Goal: Task Accomplishment & Management: Complete application form

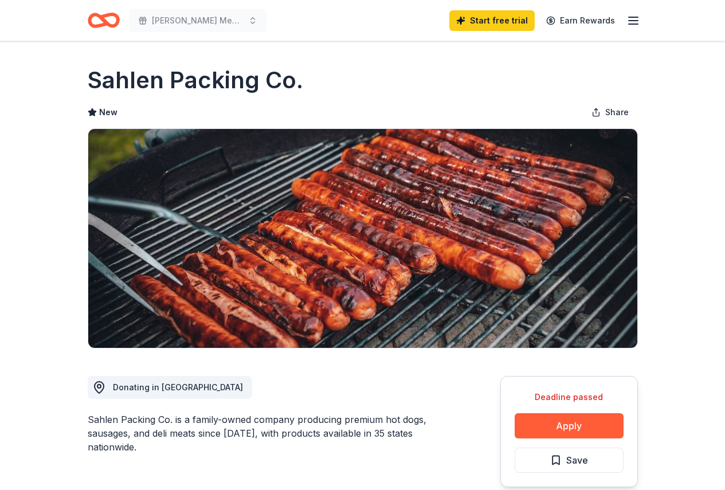
click at [96, 18] on icon "Home" at bounding box center [104, 20] width 32 height 27
click at [88, 28] on icon "Home" at bounding box center [104, 20] width 32 height 27
click at [95, 26] on icon "Home" at bounding box center [98, 19] width 18 height 11
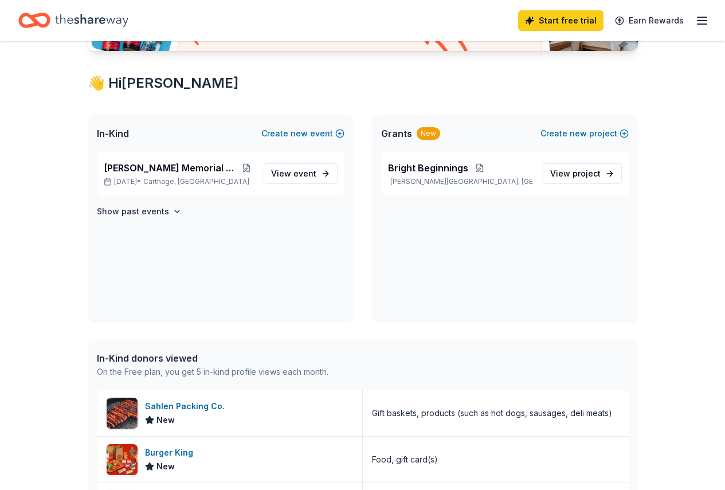
scroll to position [172, 0]
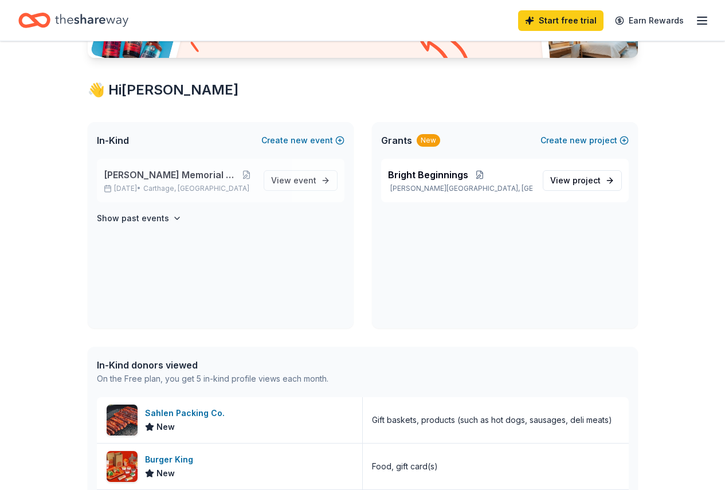
click at [120, 174] on span "[PERSON_NAME] Memorial Golf Tournament" at bounding box center [171, 175] width 135 height 14
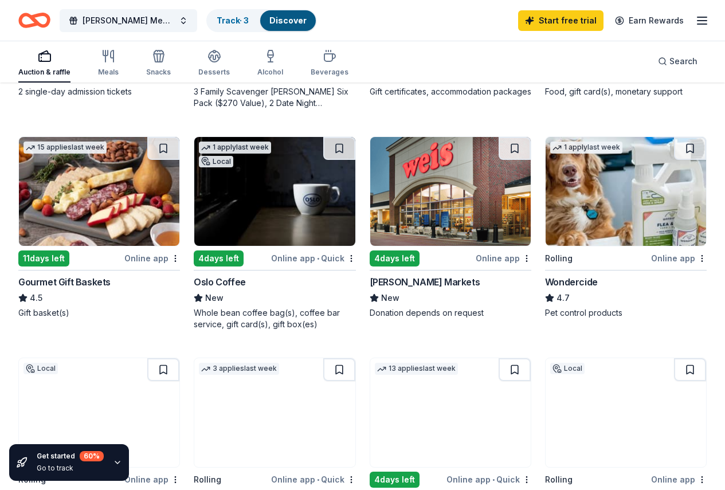
scroll to position [488, 0]
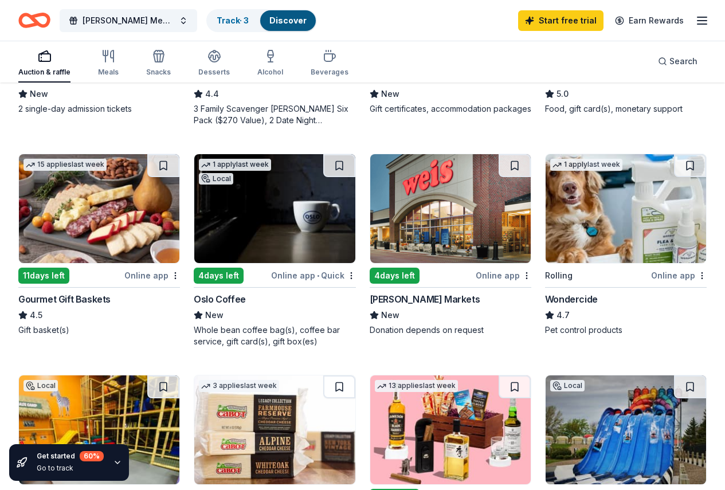
click at [531, 375] on img at bounding box center [450, 429] width 160 height 109
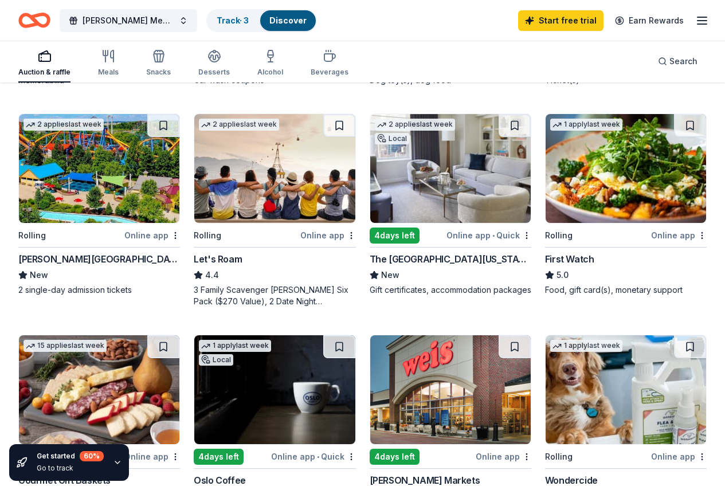
scroll to position [289, 0]
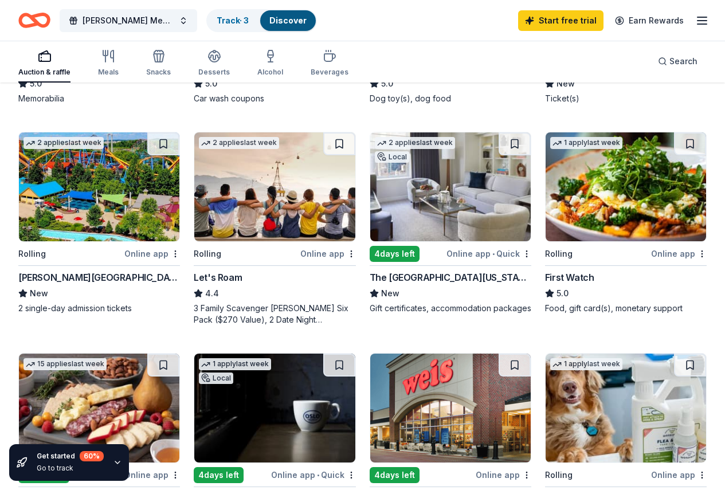
click at [370, 199] on img at bounding box center [450, 186] width 160 height 109
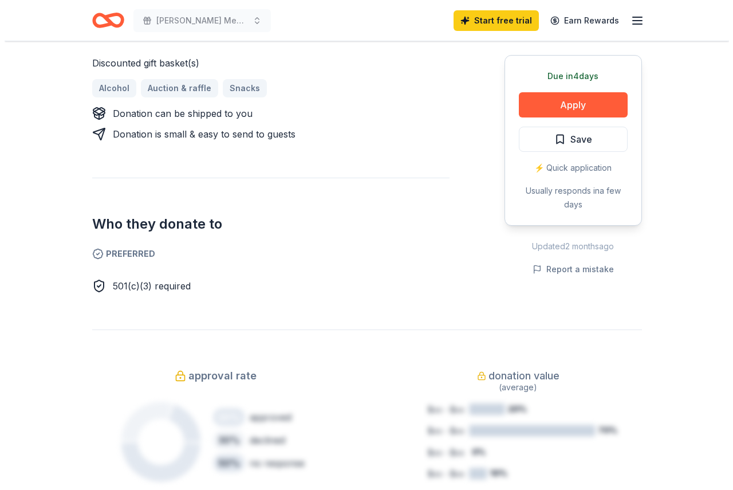
scroll to position [506, 0]
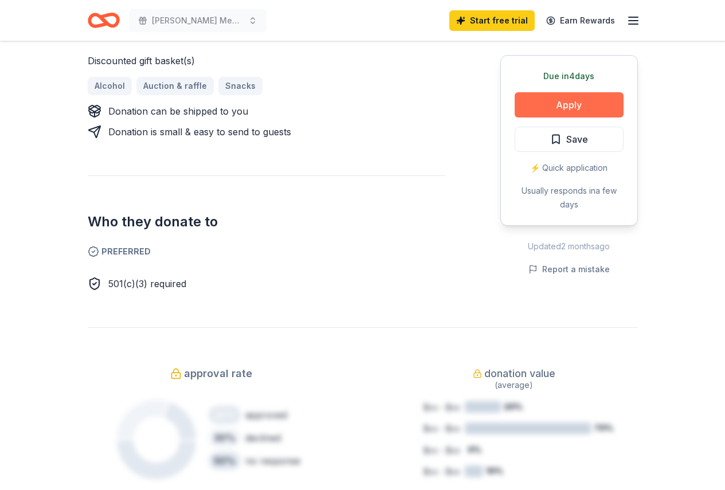
click at [572, 105] on button "Apply" at bounding box center [569, 104] width 109 height 25
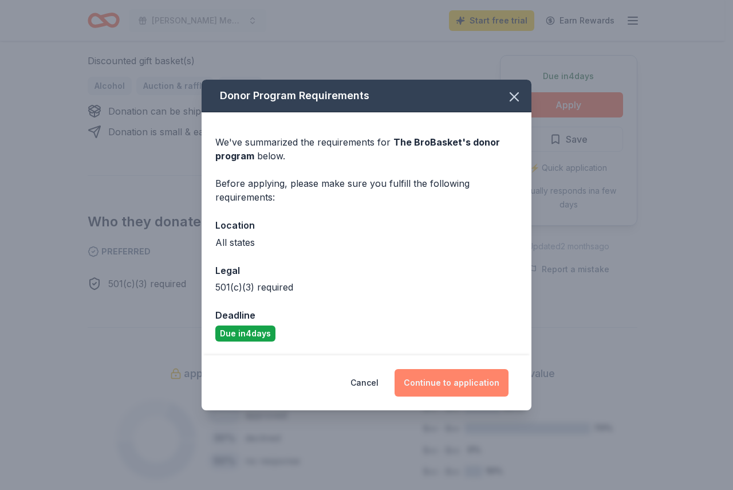
click at [458, 388] on button "Continue to application" at bounding box center [452, 383] width 114 height 28
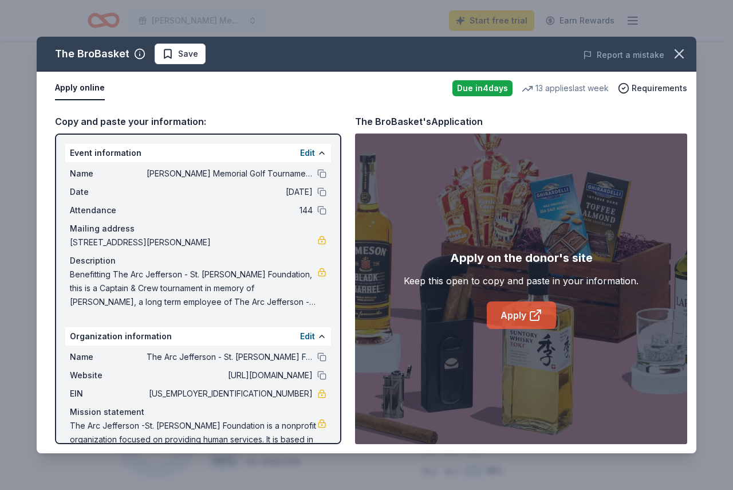
click at [533, 318] on icon at bounding box center [536, 315] width 14 height 14
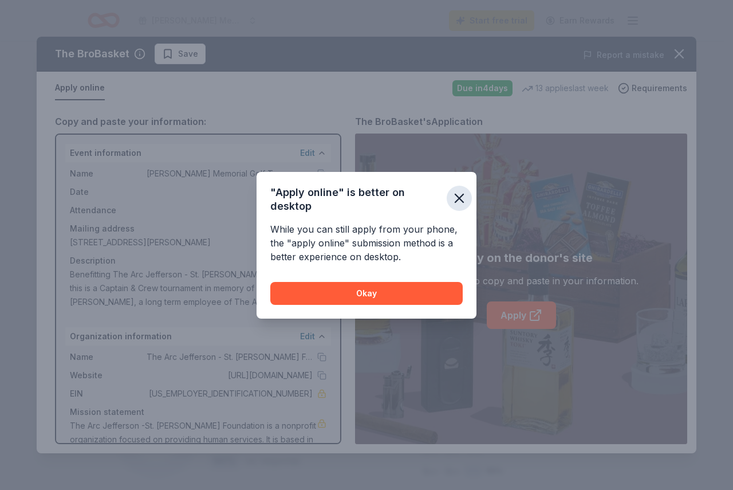
click at [468, 195] on button "button" at bounding box center [459, 198] width 25 height 25
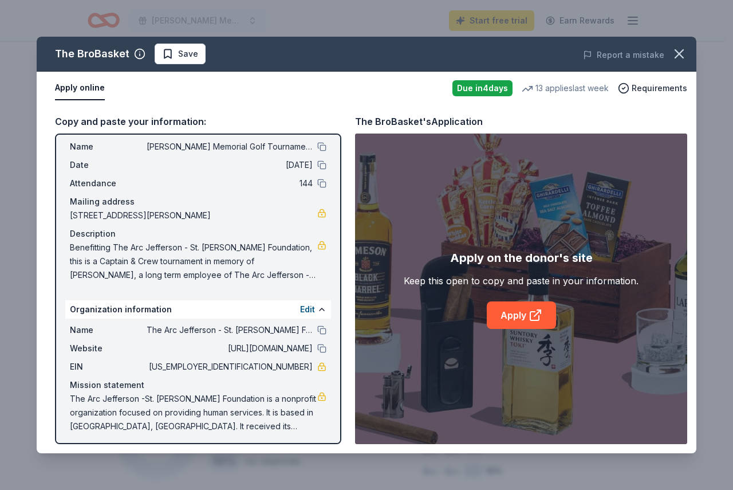
scroll to position [31, 0]
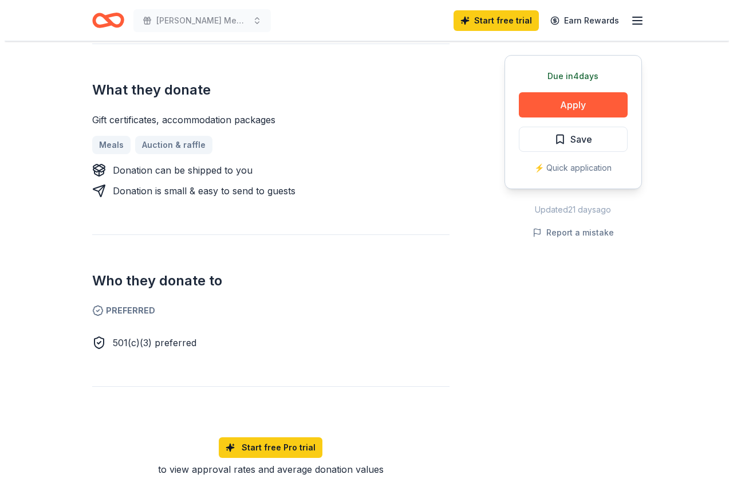
scroll to position [380, 0]
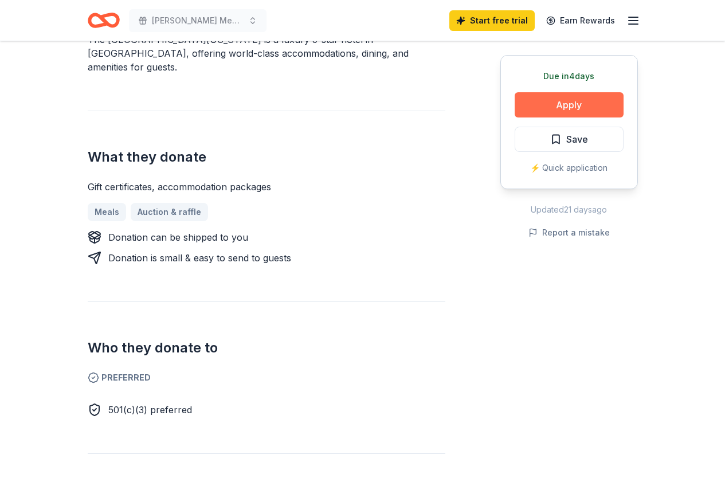
click at [560, 103] on button "Apply" at bounding box center [569, 104] width 109 height 25
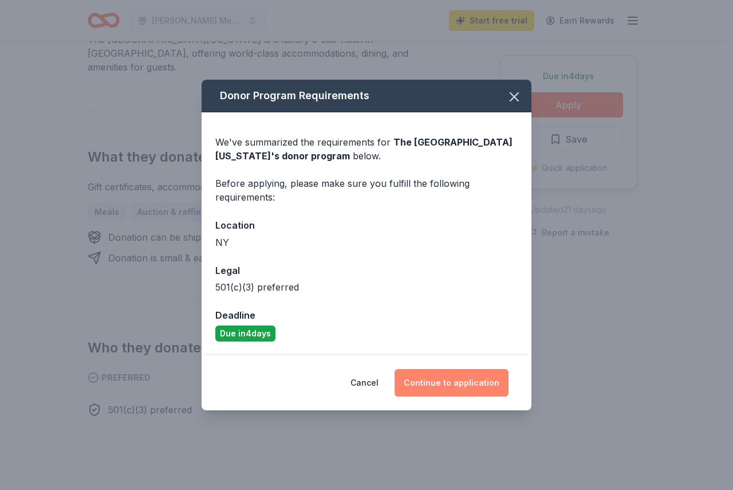
click at [467, 388] on button "Continue to application" at bounding box center [452, 383] width 114 height 28
